Goal: Task Accomplishment & Management: Manage account settings

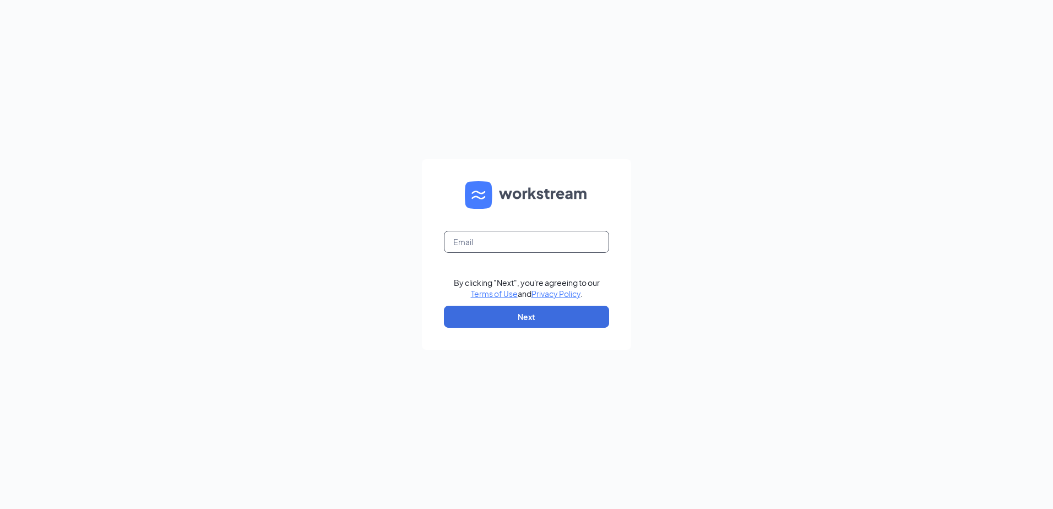
click at [466, 243] on input "text" at bounding box center [526, 242] width 165 height 22
click at [512, 321] on button "Next" at bounding box center [526, 317] width 165 height 22
click at [496, 248] on input "text" at bounding box center [526, 242] width 165 height 22
drag, startPoint x: 487, startPoint y: 240, endPoint x: 449, endPoint y: 240, distance: 38.0
click at [483, 240] on input "text" at bounding box center [526, 242] width 165 height 22
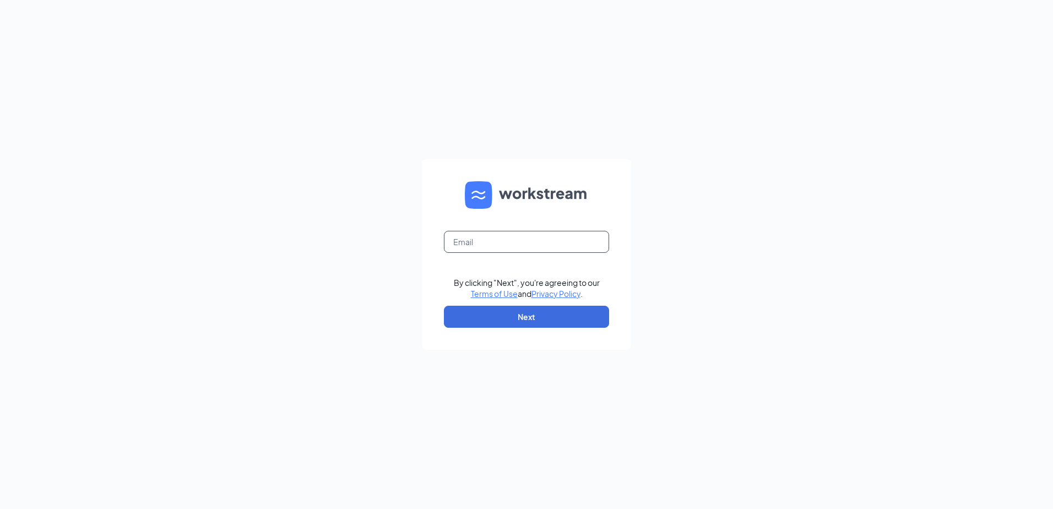
click at [483, 241] on input "text" at bounding box center [526, 242] width 165 height 22
type input "bk4162@caveenterprises.com"
click at [529, 324] on button "Next" at bounding box center [526, 317] width 165 height 22
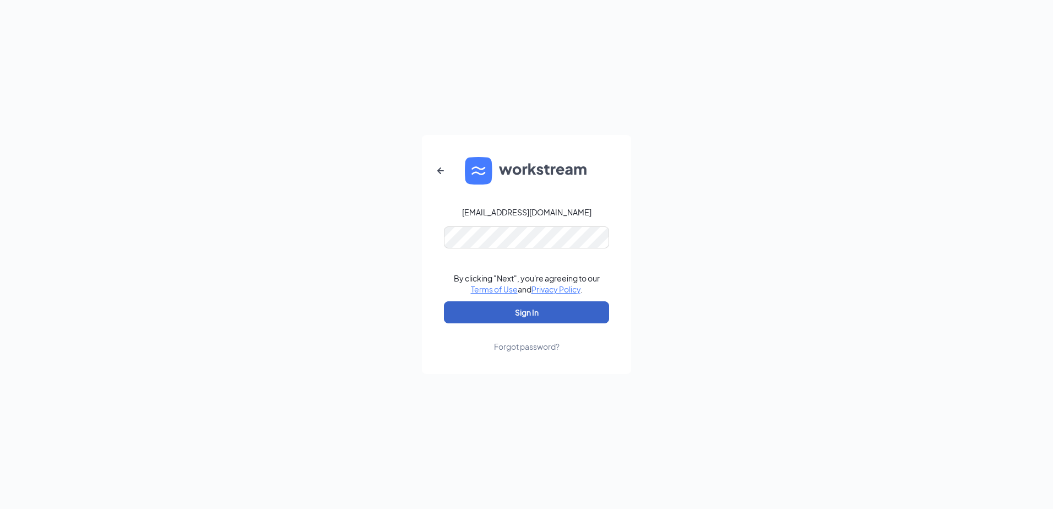
click at [550, 311] on button "Sign In" at bounding box center [526, 312] width 165 height 22
click at [535, 311] on button "Sign In" at bounding box center [526, 312] width 165 height 22
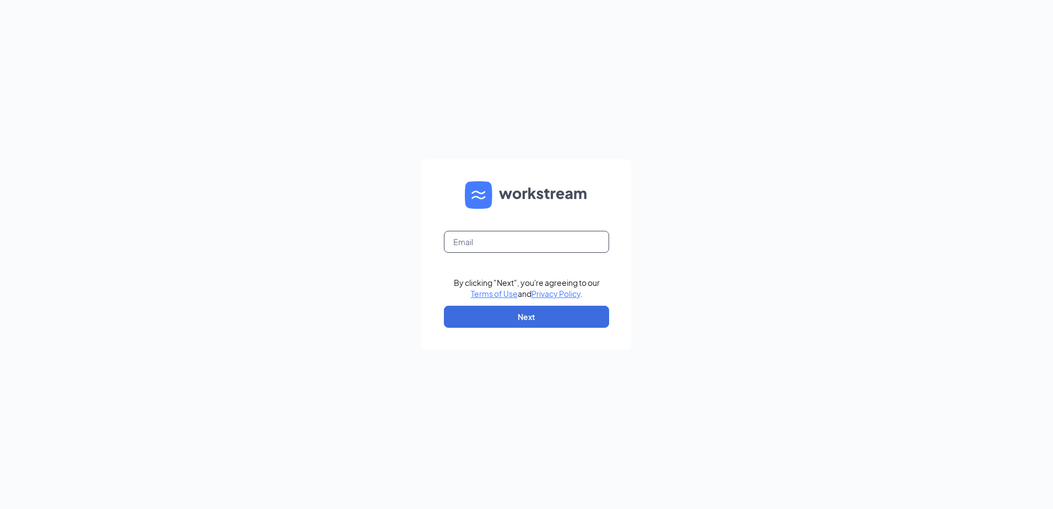
click at [499, 240] on input "text" at bounding box center [526, 242] width 165 height 22
type input "bk4162@caveenterprises.com"
click at [508, 321] on button "Next" at bounding box center [526, 317] width 165 height 22
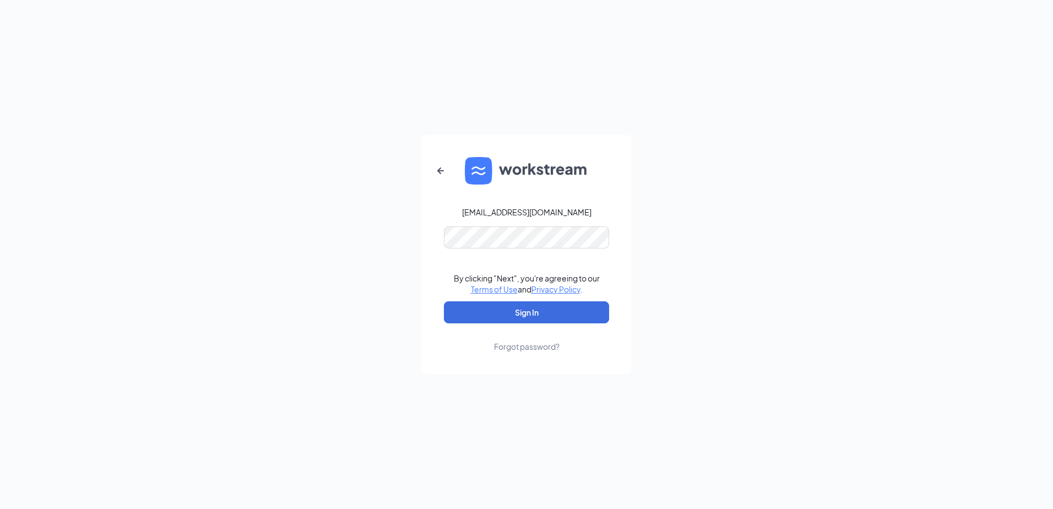
click at [520, 324] on link "Forgot password?" at bounding box center [527, 337] width 66 height 29
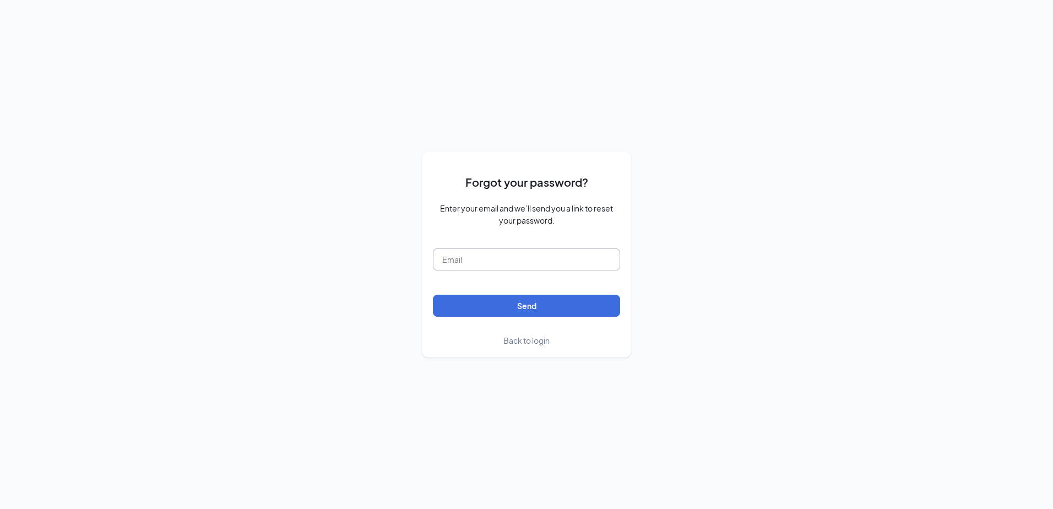
click at [500, 265] on input "text" at bounding box center [526, 259] width 187 height 22
type input "bk4162@caveenterprises.com"
click at [494, 308] on button "Send" at bounding box center [526, 306] width 187 height 22
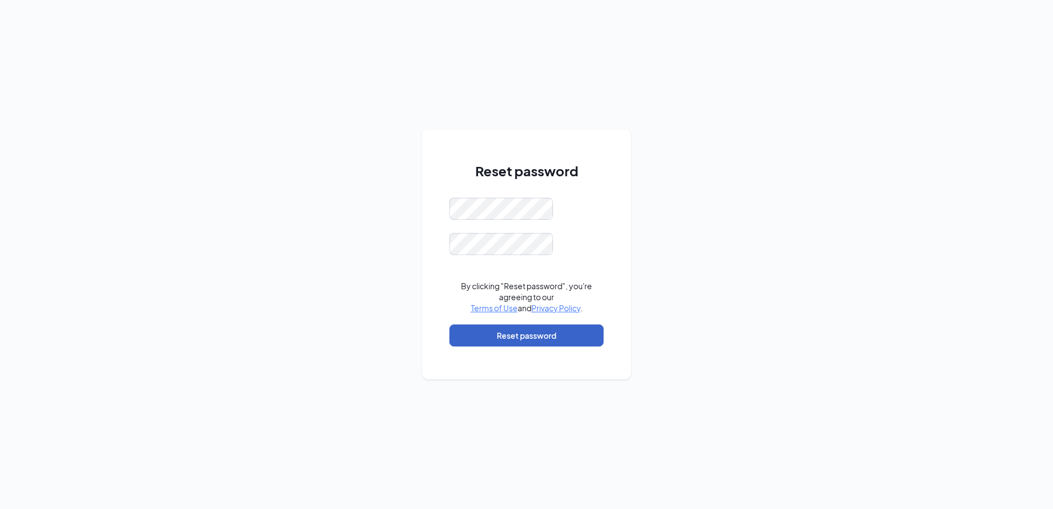
click at [535, 332] on button "Reset password" at bounding box center [526, 335] width 154 height 22
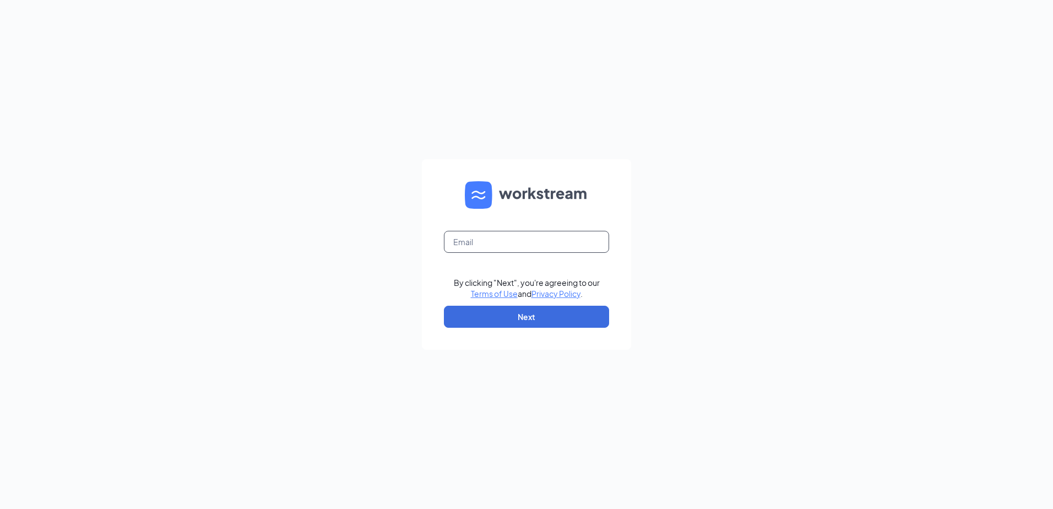
click at [491, 243] on input "text" at bounding box center [526, 242] width 165 height 22
type input "[EMAIL_ADDRESS][DOMAIN_NAME]"
click at [516, 323] on button "Next" at bounding box center [526, 317] width 165 height 22
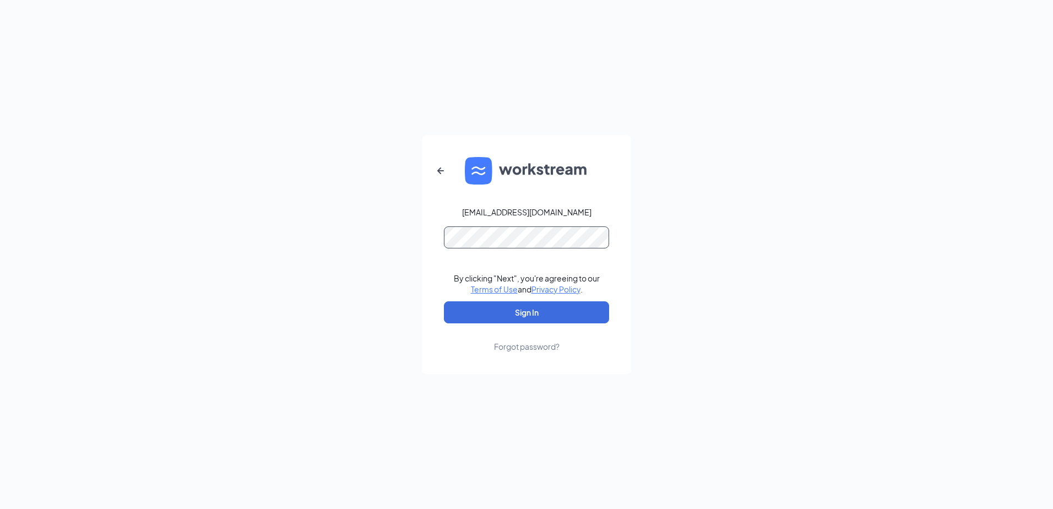
click at [444, 301] on button "Sign In" at bounding box center [526, 312] width 165 height 22
click at [550, 316] on button "Sign In" at bounding box center [526, 312] width 165 height 22
click at [374, 231] on div "bk4162@caveenterprises.com Your account is disabled. By clicking "Next", you're…" at bounding box center [526, 254] width 1053 height 509
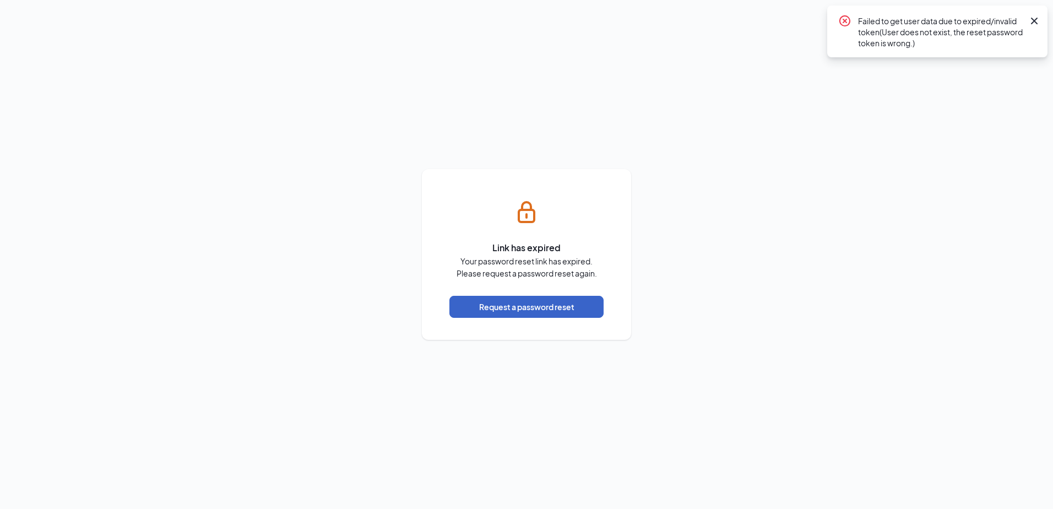
click at [535, 303] on button "Request a password reset" at bounding box center [526, 307] width 154 height 22
click at [541, 303] on button "Request a password reset" at bounding box center [526, 307] width 154 height 22
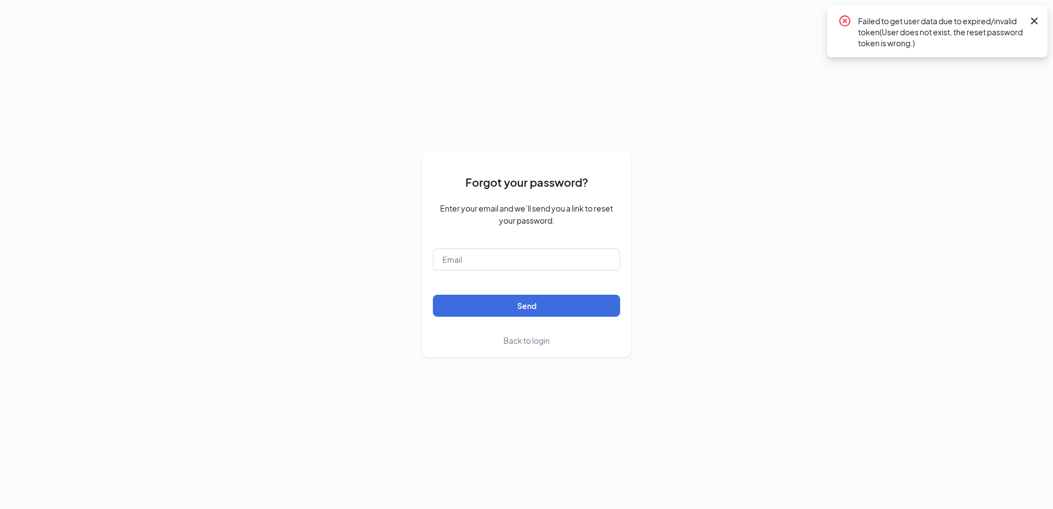
click at [874, 26] on div "Failed to get user data due to expired/invalid token(User does not exist, the r…" at bounding box center [940, 31] width 165 height 34
click at [555, 256] on input "text" at bounding box center [526, 259] width 187 height 22
type input "[EMAIL_ADDRESS][DOMAIN_NAME]"
click at [508, 314] on button "Send" at bounding box center [526, 306] width 187 height 22
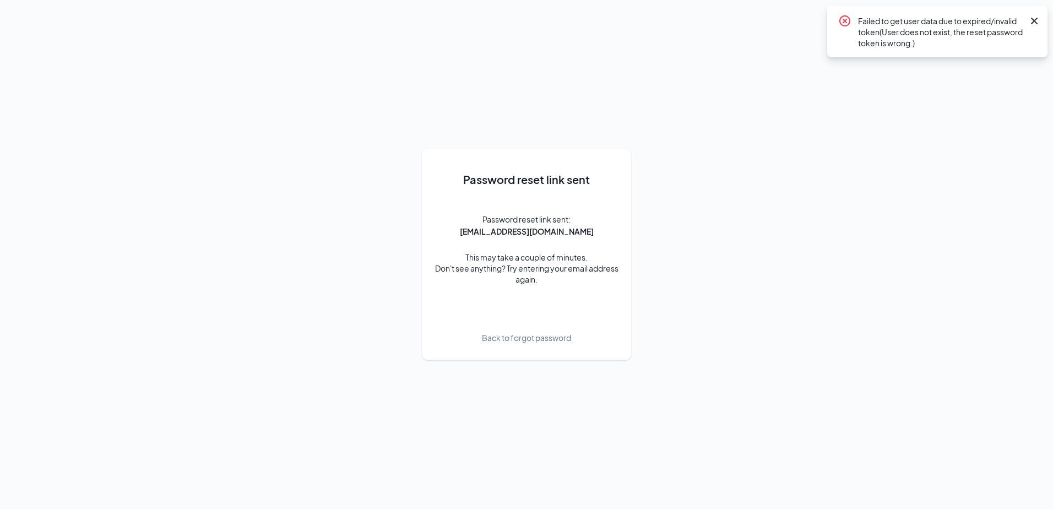
click at [510, 342] on span "Back to forgot password" at bounding box center [526, 337] width 89 height 12
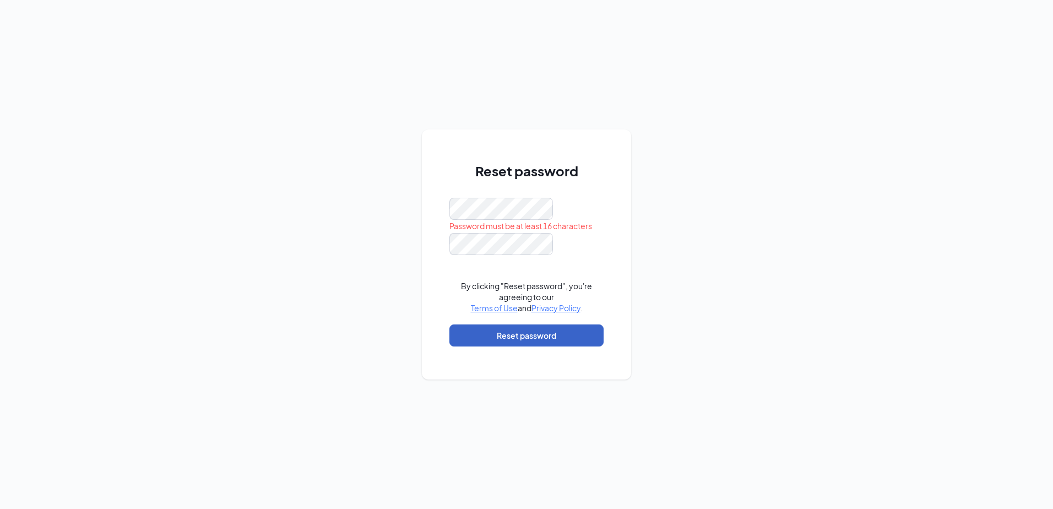
click at [512, 338] on button "Reset password" at bounding box center [526, 335] width 154 height 22
click at [604, 193] on div "Reset password By clicking "Reset password", you're agreeing to our Terms of Us…" at bounding box center [526, 254] width 209 height 250
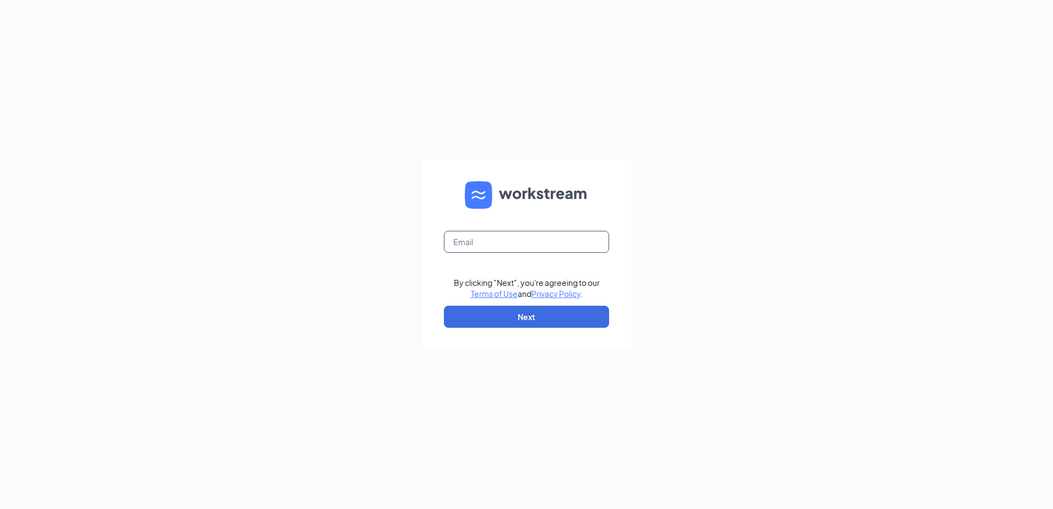
click at [520, 246] on input "text" at bounding box center [526, 242] width 165 height 22
type input "[EMAIL_ADDRESS][DOMAIN_NAME]"
click at [523, 318] on button "Next" at bounding box center [526, 317] width 165 height 22
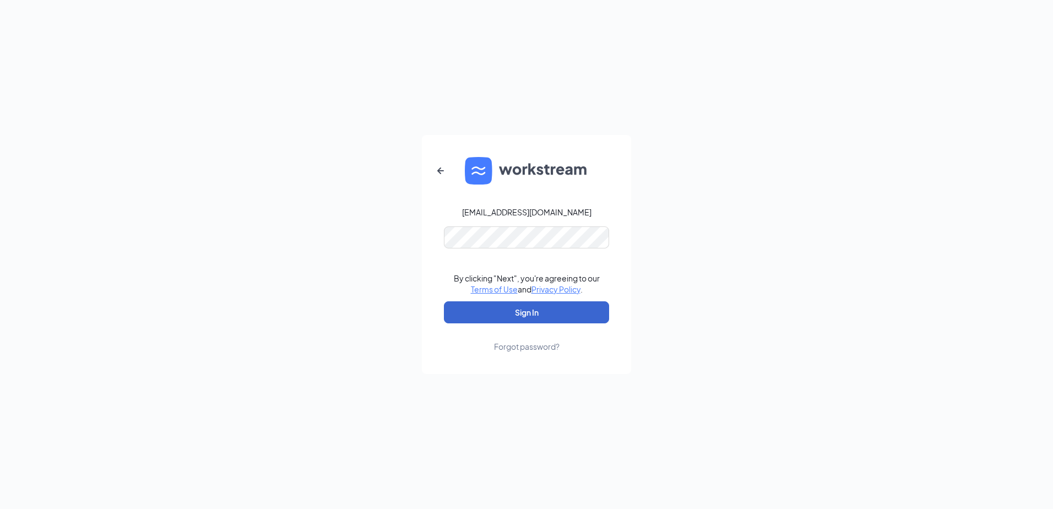
click at [530, 316] on button "Sign In" at bounding box center [526, 312] width 165 height 22
click at [522, 307] on button "Sign In" at bounding box center [526, 312] width 165 height 22
click at [505, 314] on button "Sign In" at bounding box center [526, 312] width 165 height 22
click at [513, 310] on button "Sign In" at bounding box center [526, 312] width 165 height 22
click at [513, 311] on button "Sign In" at bounding box center [526, 312] width 165 height 22
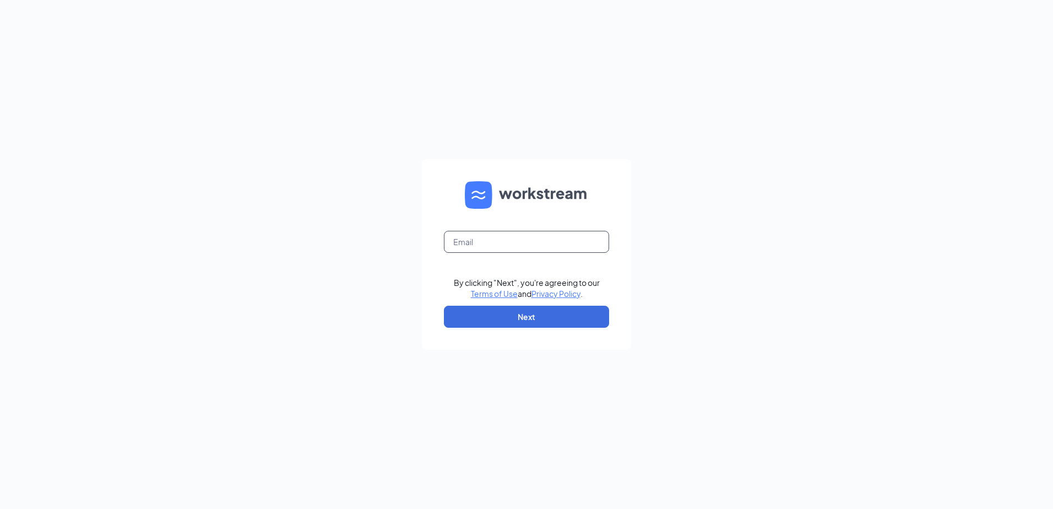
click at [475, 240] on input "text" at bounding box center [526, 242] width 165 height 22
type input "[EMAIL_ADDRESS][DOMAIN_NAME]"
click at [517, 311] on button "Next" at bounding box center [526, 317] width 165 height 22
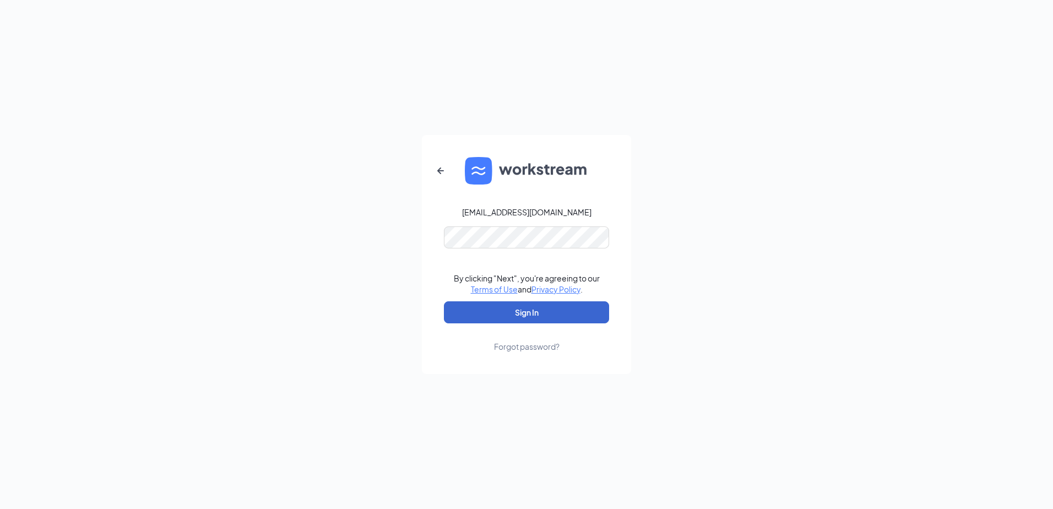
click at [519, 309] on button "Sign In" at bounding box center [526, 312] width 165 height 22
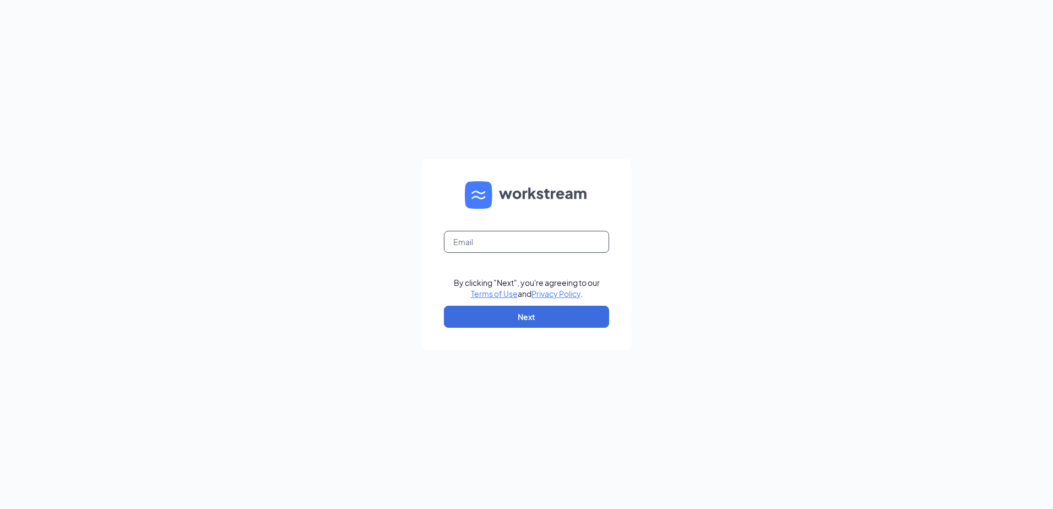
click at [516, 231] on input "text" at bounding box center [526, 242] width 165 height 22
type input "[EMAIL_ADDRESS][DOMAIN_NAME]"
click at [515, 319] on button "Next" at bounding box center [526, 317] width 165 height 22
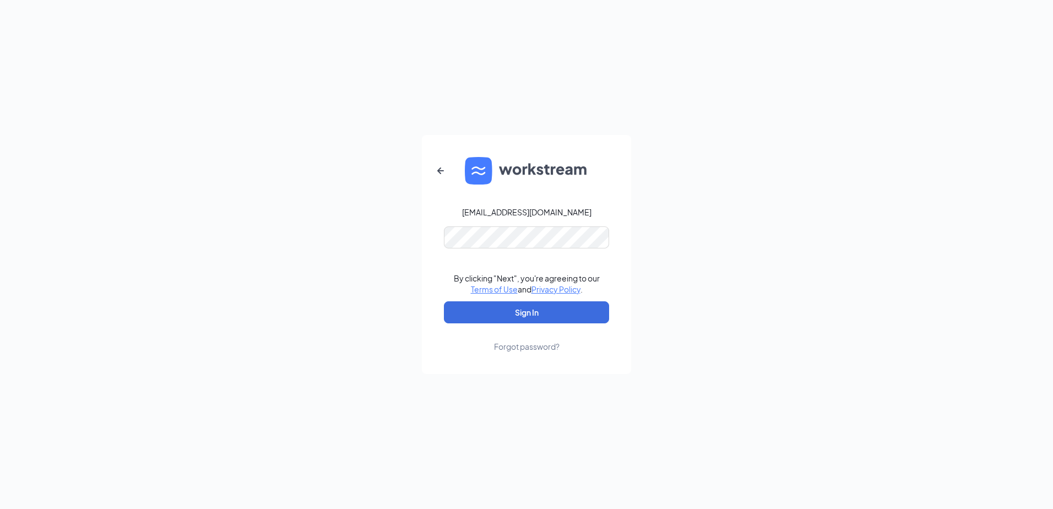
click at [414, 298] on div "[EMAIL_ADDRESS][DOMAIN_NAME] By clicking "Next", you're agreeing to our Terms o…" at bounding box center [526, 254] width 1053 height 509
click at [490, 319] on button "Sign In" at bounding box center [526, 312] width 165 height 22
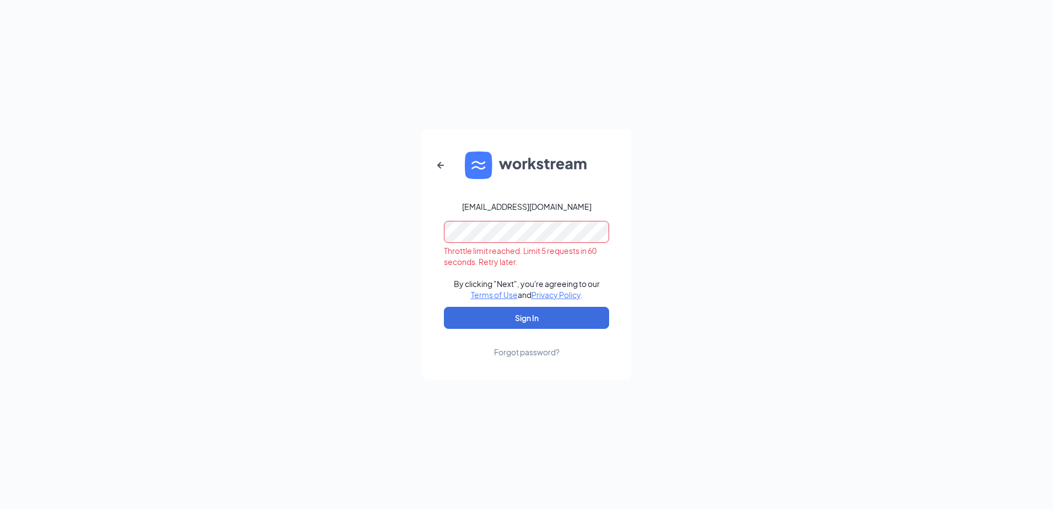
click at [320, 225] on div "[EMAIL_ADDRESS][DOMAIN_NAME] Throttle limit reached. Limit 5 requests in 60 sec…" at bounding box center [526, 254] width 1053 height 509
